Goal: Book appointment/travel/reservation

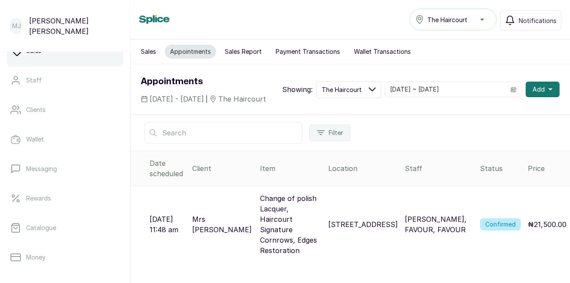
scroll to position [80, 0]
click at [533, 94] on span "Add" at bounding box center [539, 89] width 12 height 9
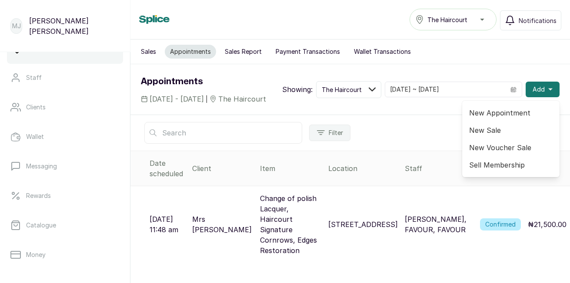
click at [511, 118] on span "New Appointment" at bounding box center [510, 113] width 83 height 10
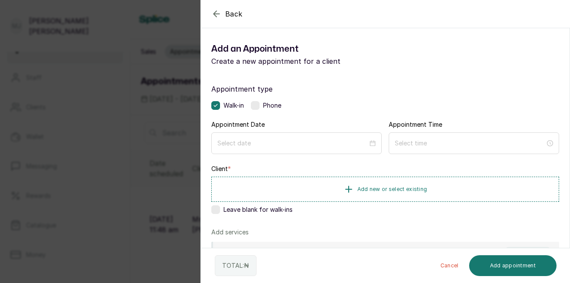
click at [257, 106] on label at bounding box center [255, 105] width 9 height 9
click at [283, 147] on input at bounding box center [292, 143] width 151 height 10
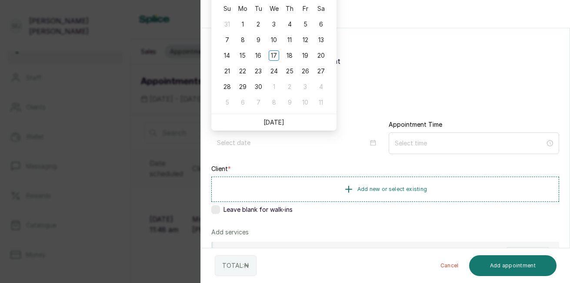
click at [277, 120] on link "Today" at bounding box center [273, 122] width 21 height 7
type input "2025/09/17"
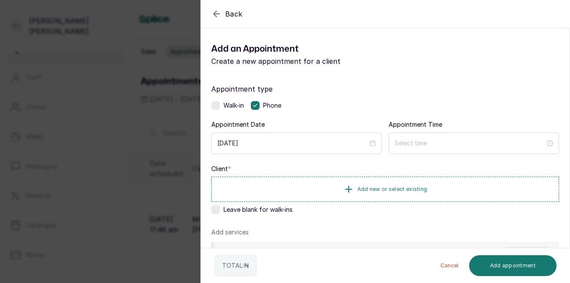
click at [402, 151] on div at bounding box center [474, 144] width 170 height 22
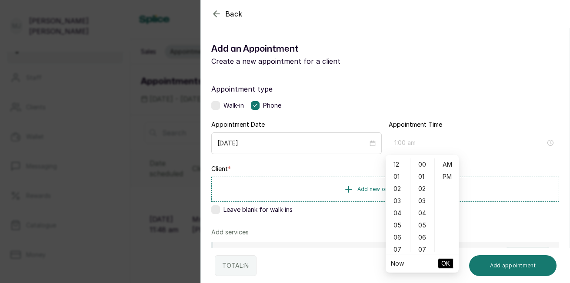
click at [397, 183] on div "01" at bounding box center [397, 177] width 21 height 12
click at [420, 204] on div "03" at bounding box center [422, 201] width 21 height 12
type input "1:03 pm"
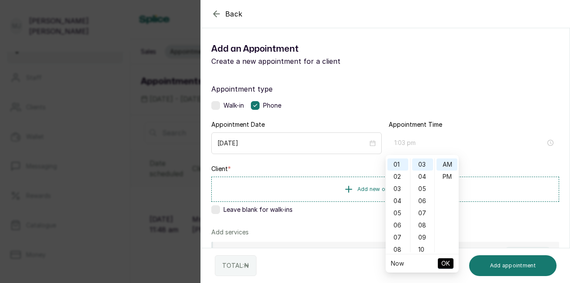
click at [442, 177] on div "PM" at bounding box center [447, 177] width 21 height 12
click at [444, 260] on span "OK" at bounding box center [445, 264] width 9 height 17
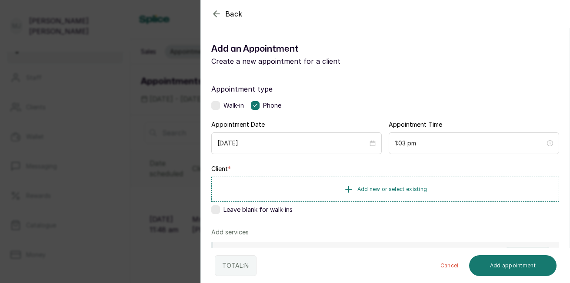
click at [387, 191] on span "Add new or select existing" at bounding box center [392, 189] width 70 height 7
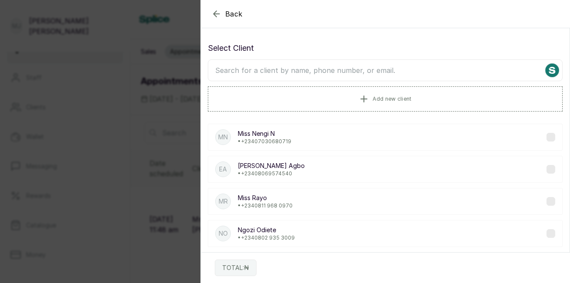
click at [361, 99] on icon "button" at bounding box center [364, 99] width 6 height 6
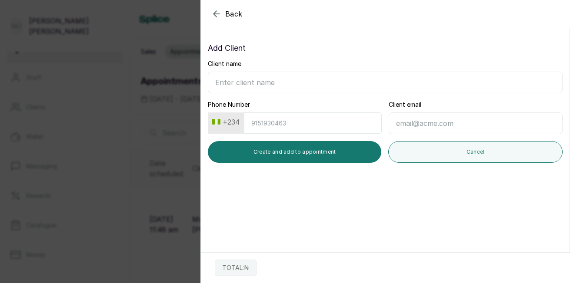
click at [306, 73] on input "Client name" at bounding box center [385, 83] width 355 height 22
type input "[PERSON_NAME]"
click at [287, 123] on input "Phone Number" at bounding box center [313, 123] width 138 height 21
paste input "8102870481"
type input "8102870481"
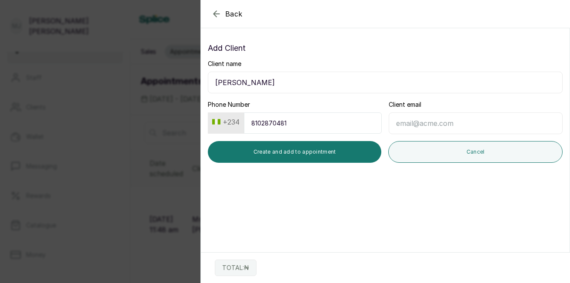
click at [321, 157] on button "Create and add to appointment" at bounding box center [294, 152] width 173 height 22
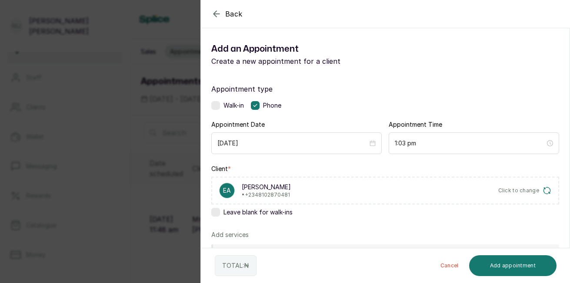
click at [570, 239] on html "MJ Marie James Home Calendar Sales Staff Clients Wallet Messaging Rewards Catal…" at bounding box center [285, 141] width 570 height 283
drag, startPoint x: 570, startPoint y: 239, endPoint x: 562, endPoint y: 241, distance: 7.7
click at [562, 241] on div "Appointment type Walk-in Phone Appointment Date 2025/09/17 Appointment Time 1:0…" at bounding box center [385, 250] width 369 height 355
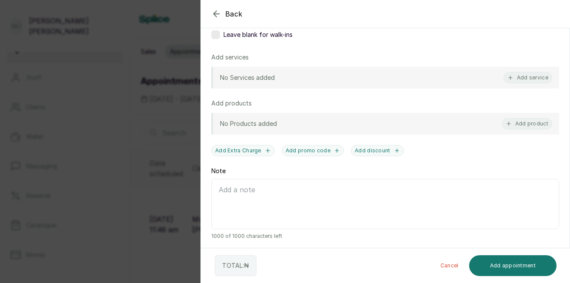
scroll to position [180, 0]
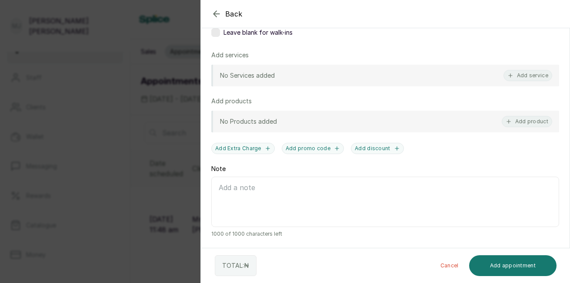
click at [515, 80] on button "Add service" at bounding box center [528, 75] width 49 height 11
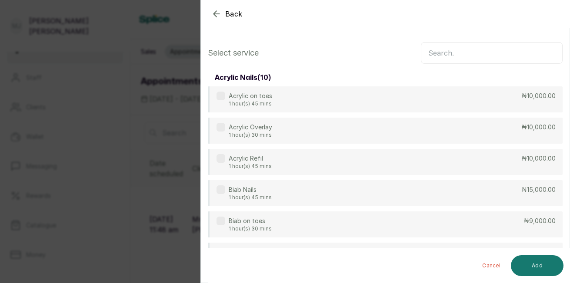
click at [502, 57] on input "text" at bounding box center [492, 53] width 142 height 22
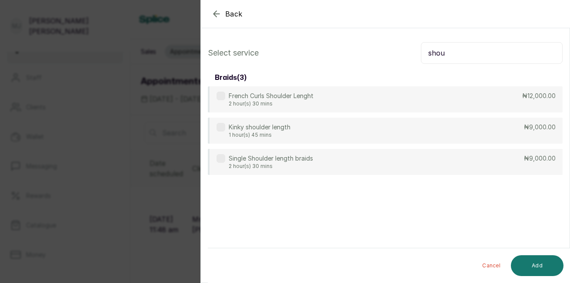
type input "shou"
click at [379, 161] on div "Single Shoulder length braids 2 hour(s) 30 mins ₦9,000.00" at bounding box center [385, 162] width 355 height 26
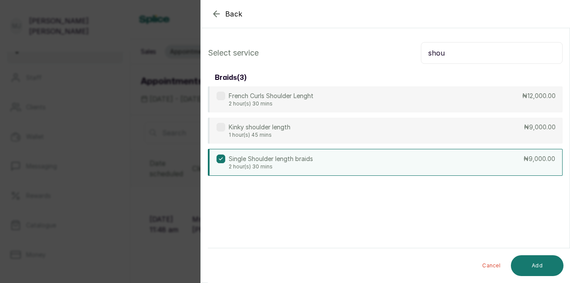
click at [537, 263] on button "Add" at bounding box center [537, 266] width 53 height 21
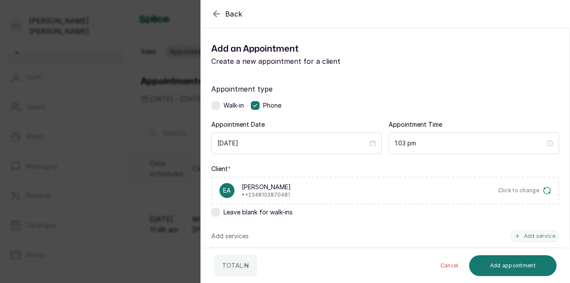
scroll to position [217, 0]
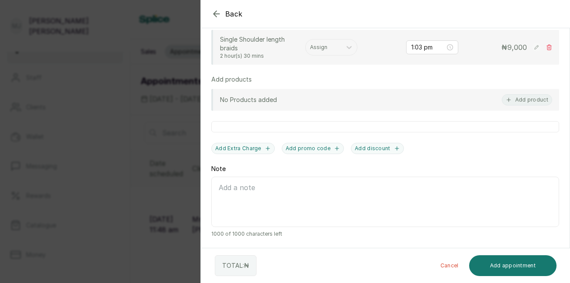
click at [524, 98] on button "Add product" at bounding box center [527, 99] width 50 height 11
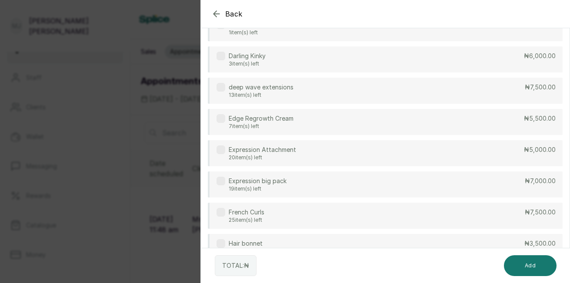
click at [470, 55] on div "Darling Kinky 3 item(s) left ₦6,000.00" at bounding box center [385, 60] width 355 height 26
click at [537, 264] on button "Add" at bounding box center [530, 266] width 53 height 21
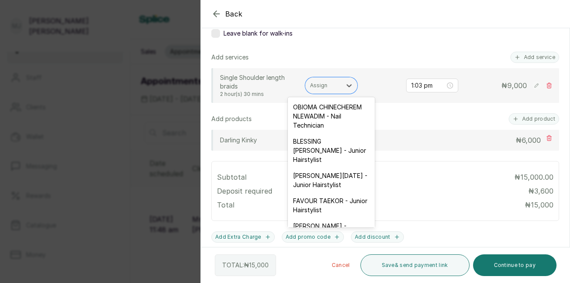
click at [333, 81] on div "Assign" at bounding box center [324, 85] width 36 height 11
click at [313, 183] on div "ESTHER PHILIP SUNDAY - Junior Hairstylist" at bounding box center [331, 180] width 87 height 25
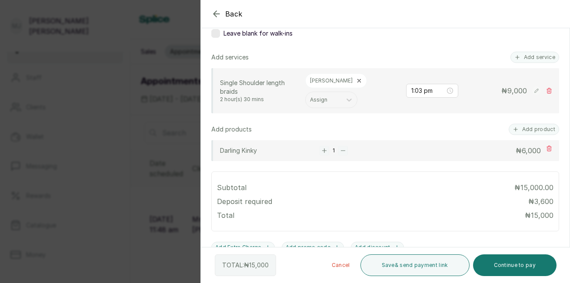
drag, startPoint x: 320, startPoint y: 115, endPoint x: 324, endPoint y: 107, distance: 8.6
click at [324, 107] on div "Appointment type Walk-in Phone Appointment Date 2025/09/17 Appointment Time 1:0…" at bounding box center [385, 120] width 369 height 453
click at [324, 105] on div "Assign" at bounding box center [324, 99] width 36 height 11
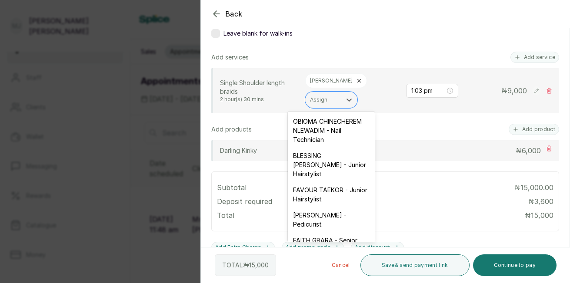
click at [317, 202] on div "FAVOUR TAEKOR - Junior Hairstylist" at bounding box center [331, 194] width 87 height 25
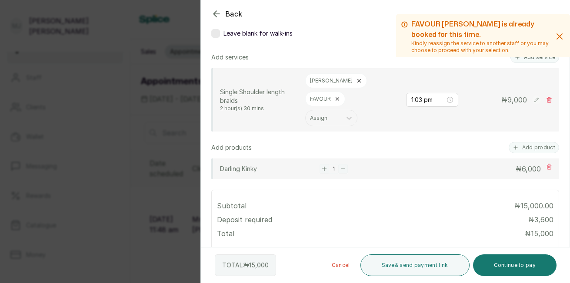
click at [512, 262] on button "Continue to pay" at bounding box center [515, 266] width 84 height 22
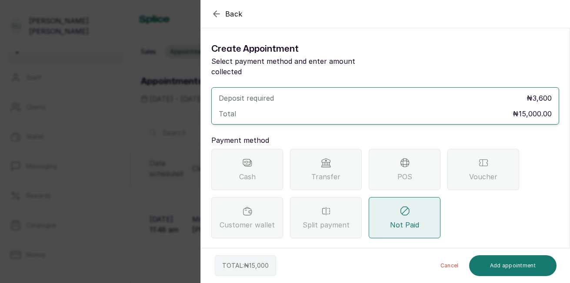
scroll to position [0, 0]
click at [319, 152] on div "Transfer" at bounding box center [326, 169] width 72 height 41
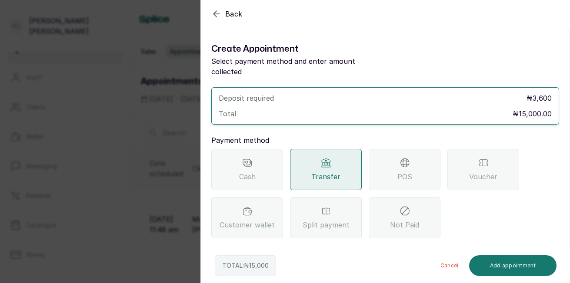
scroll to position [77, 0]
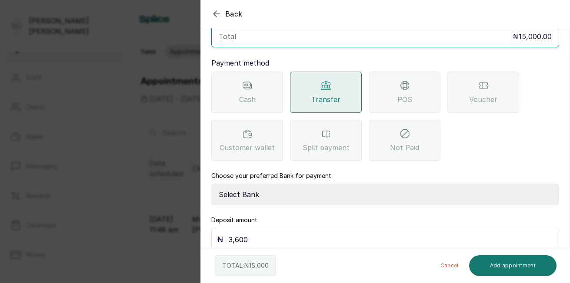
click at [467, 184] on select "Select Bank THE HAIR COURT Zenith Bank THE HAIR COURT Guaranty Trust Bank" at bounding box center [385, 195] width 348 height 22
select select "8093f8fd-914a-4246-9da3-7ae1719cd41e"
click at [211, 184] on select "Select Bank THE HAIR COURT Zenith Bank THE HAIR COURT Guaranty Trust Bank" at bounding box center [385, 195] width 348 height 22
click at [408, 234] on input "3,600" at bounding box center [391, 240] width 325 height 12
type input "3"
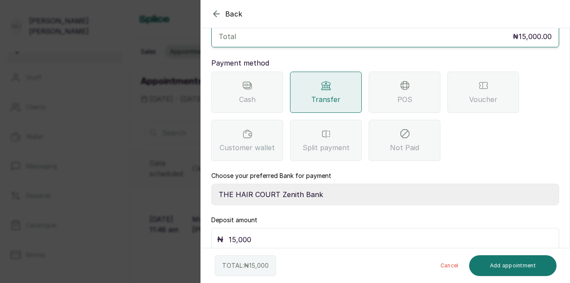
type input "15,000"
click at [508, 270] on button "Add appointment" at bounding box center [513, 266] width 88 height 21
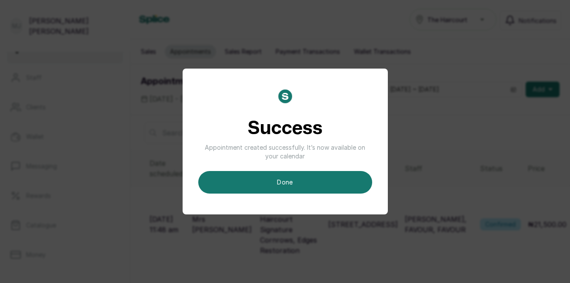
click at [345, 177] on button "done" at bounding box center [285, 182] width 174 height 23
